Goal: Use online tool/utility: Utilize a website feature to perform a specific function

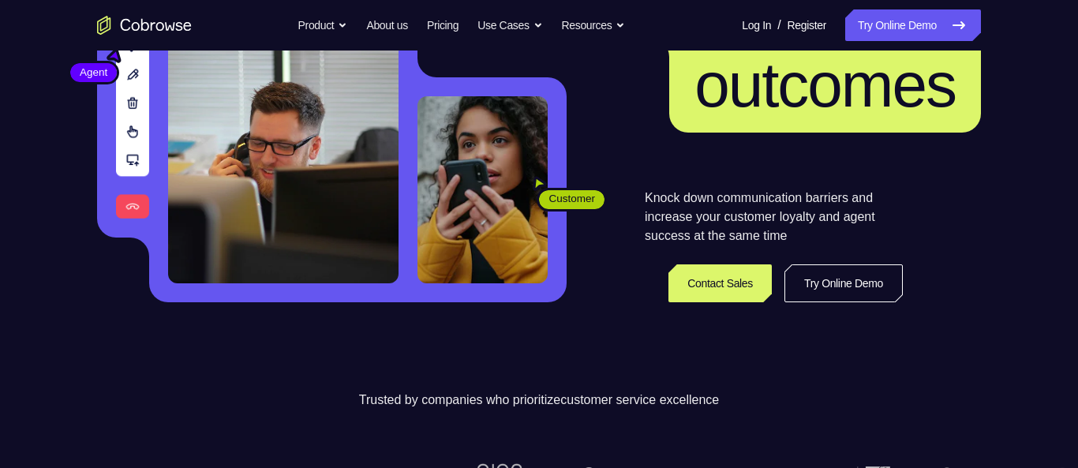
scroll to position [234, 0]
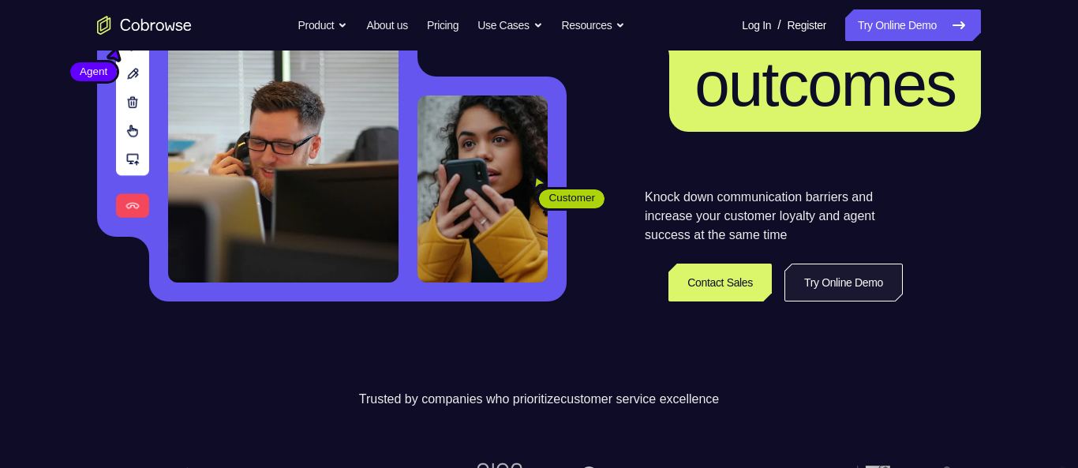
click at [847, 282] on link "Try Online Demo" at bounding box center [843, 283] width 118 height 38
click at [838, 280] on link "Try Online Demo" at bounding box center [843, 283] width 118 height 38
click at [847, 291] on link "Try Online Demo" at bounding box center [843, 283] width 118 height 38
click at [847, 278] on link "Try Online Demo" at bounding box center [843, 283] width 118 height 38
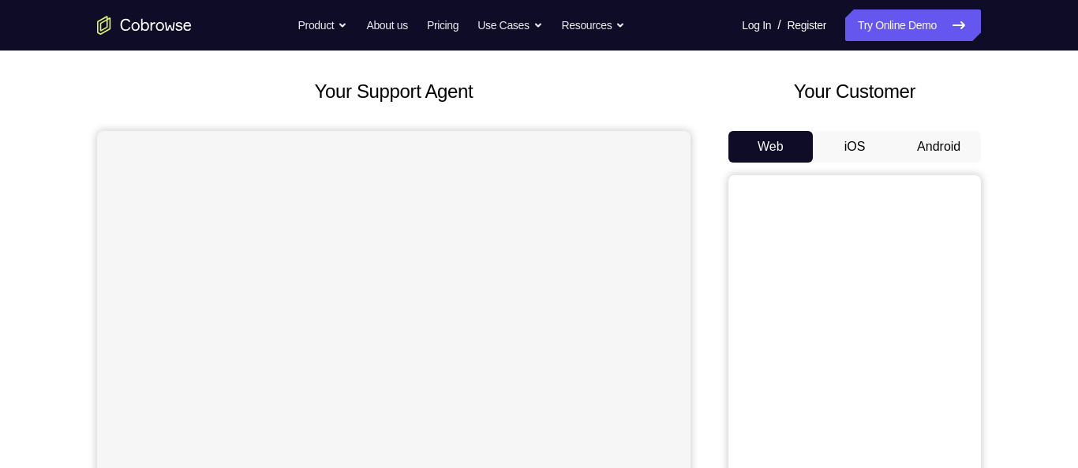
scroll to position [75, 0]
click at [937, 139] on button "Android" at bounding box center [938, 146] width 84 height 32
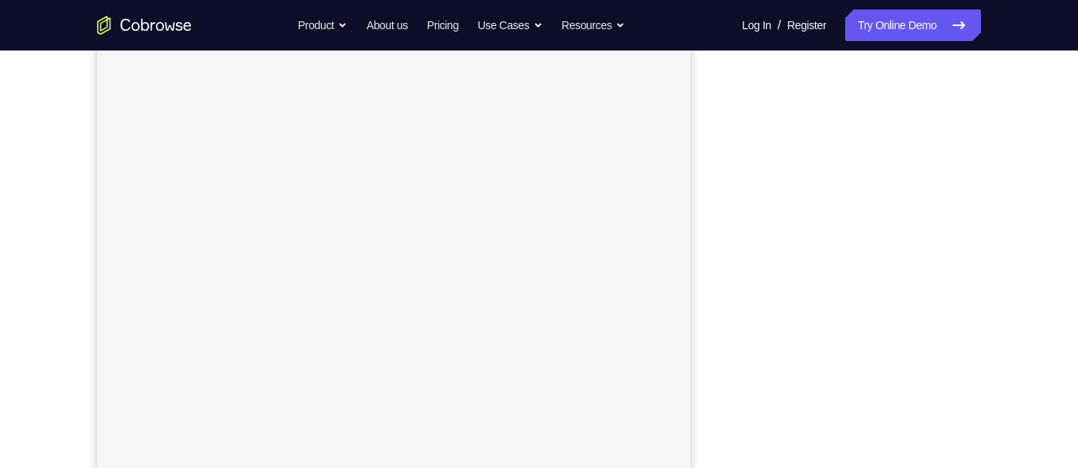
scroll to position [208, 0]
